Goal: Find specific page/section: Find specific page/section

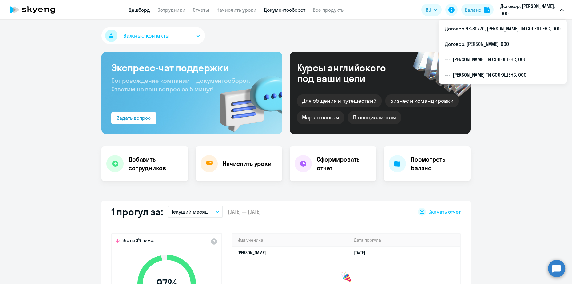
drag, startPoint x: 0, startPoint y: 0, endPoint x: 279, endPoint y: 11, distance: 279.5
click at [279, 11] on link "Документооборот" at bounding box center [285, 10] width 42 height 6
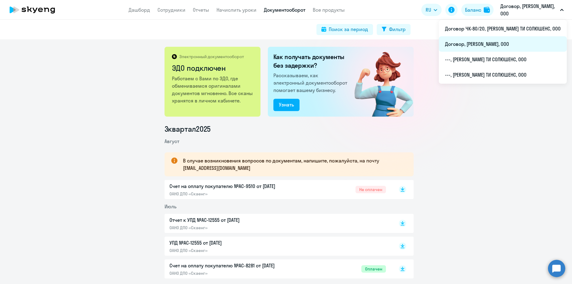
click at [523, 47] on li "Договор, [PERSON_NAME], ООО" at bounding box center [503, 43] width 128 height 15
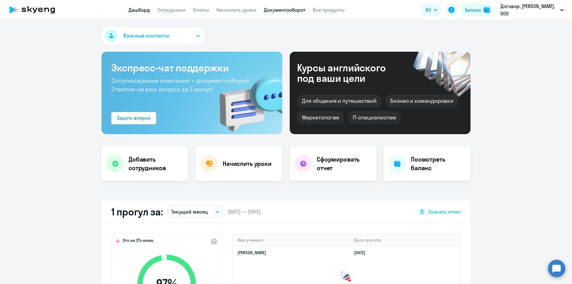
click at [285, 10] on link "Документооборот" at bounding box center [285, 10] width 42 height 6
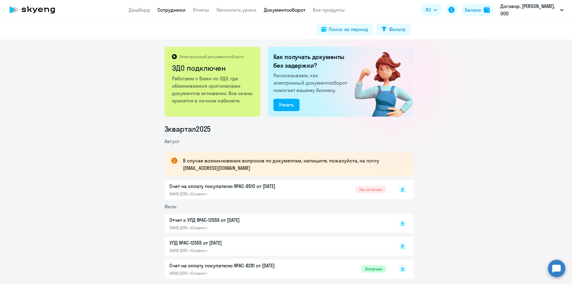
click at [174, 12] on link "Сотрудники" at bounding box center [171, 10] width 28 height 6
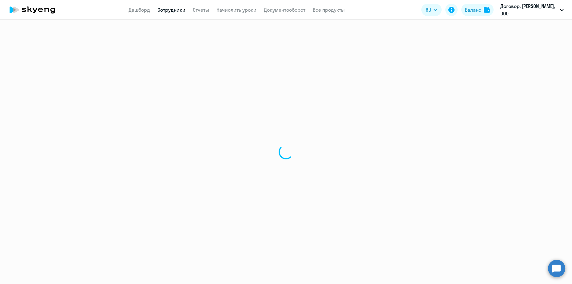
select select "30"
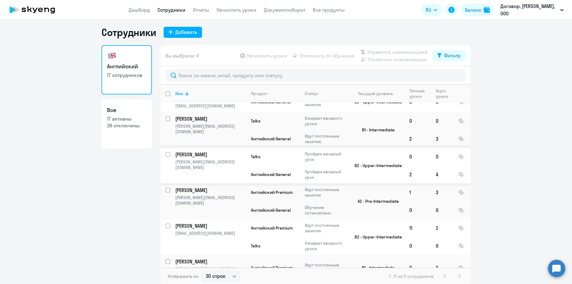
scroll to position [4, 0]
